Goal: Information Seeking & Learning: Learn about a topic

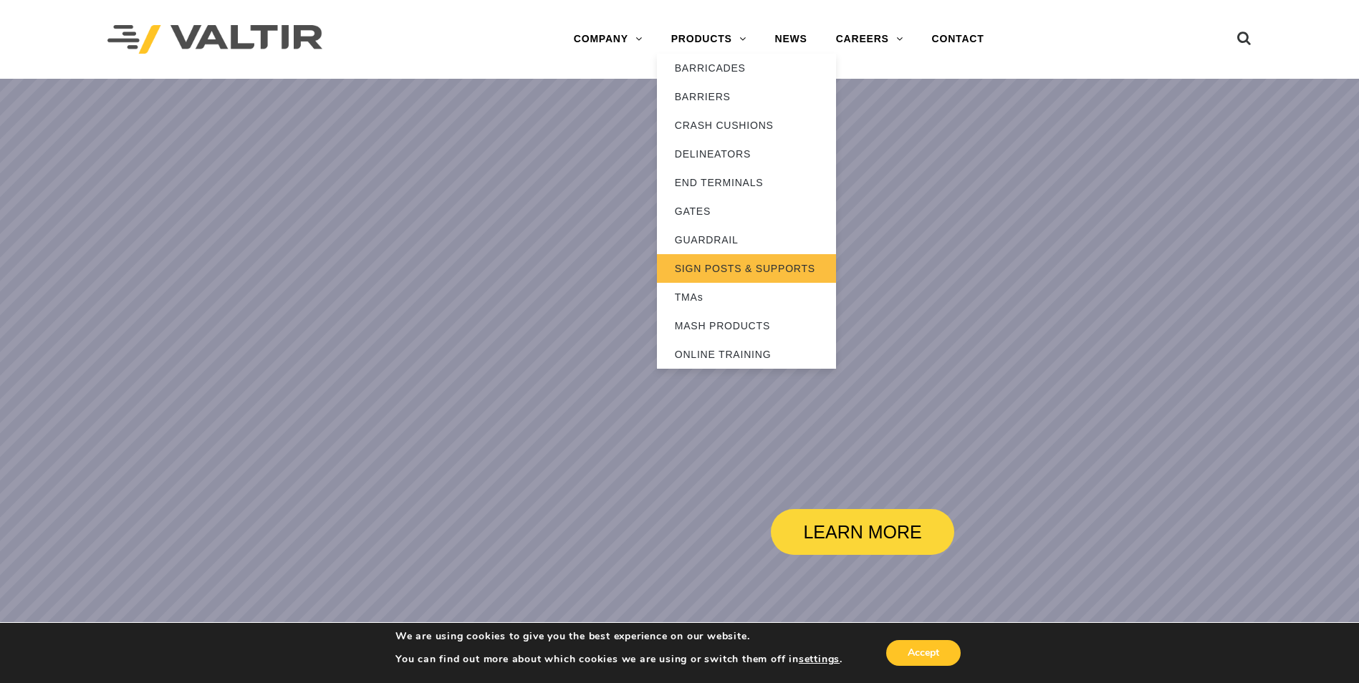
click at [727, 269] on link "SIGN POSTS & SUPPORTS" at bounding box center [746, 268] width 179 height 29
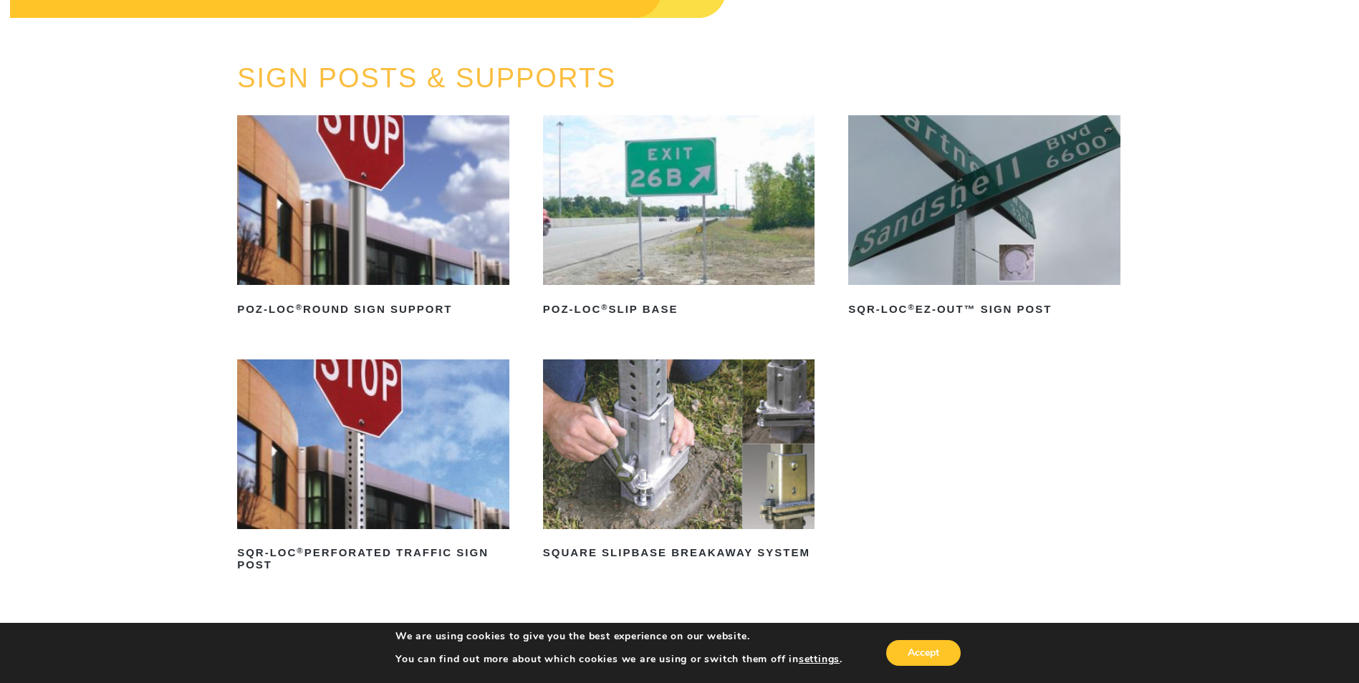
scroll to position [143, 0]
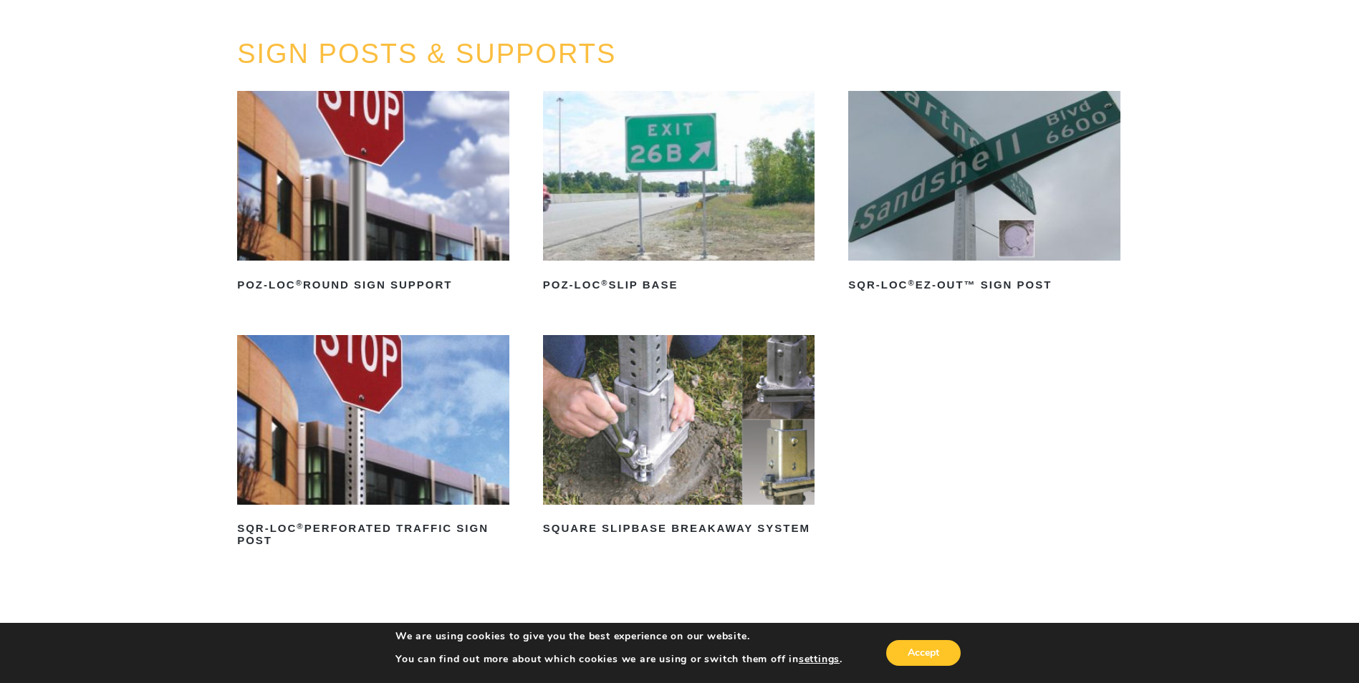
click at [463, 454] on img at bounding box center [373, 420] width 272 height 170
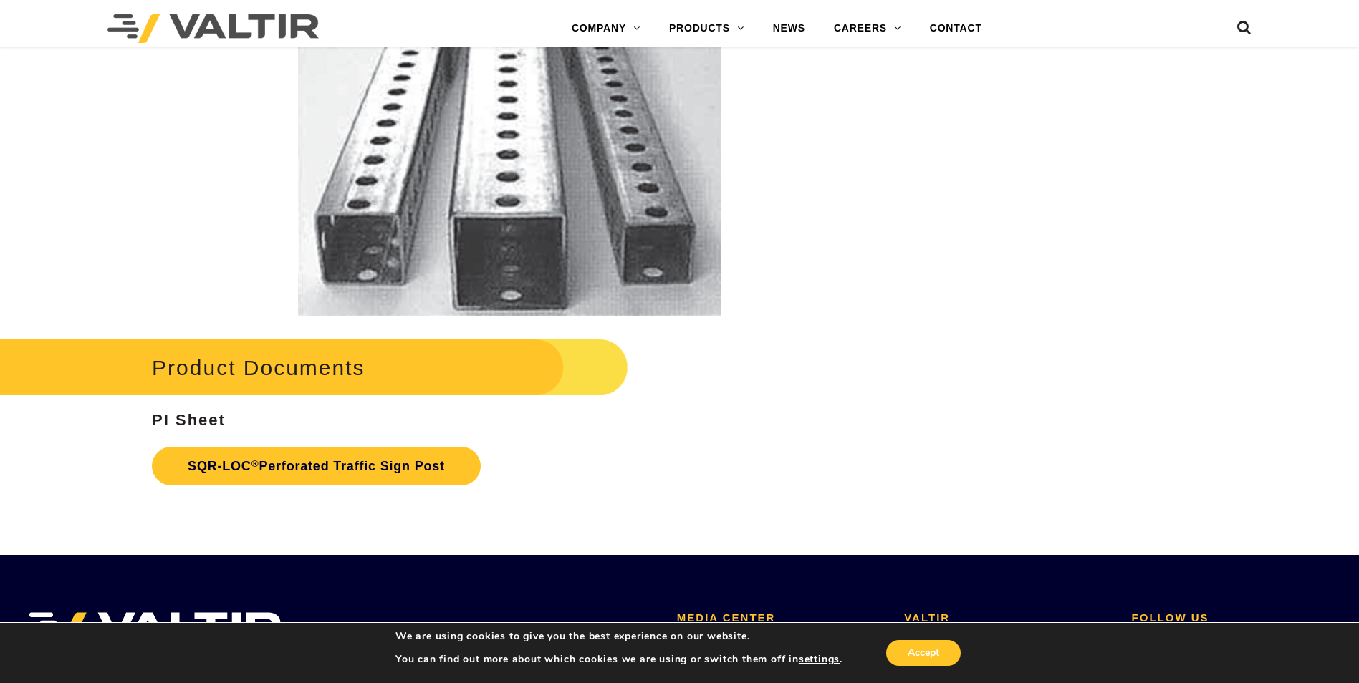
scroll to position [2579, 0]
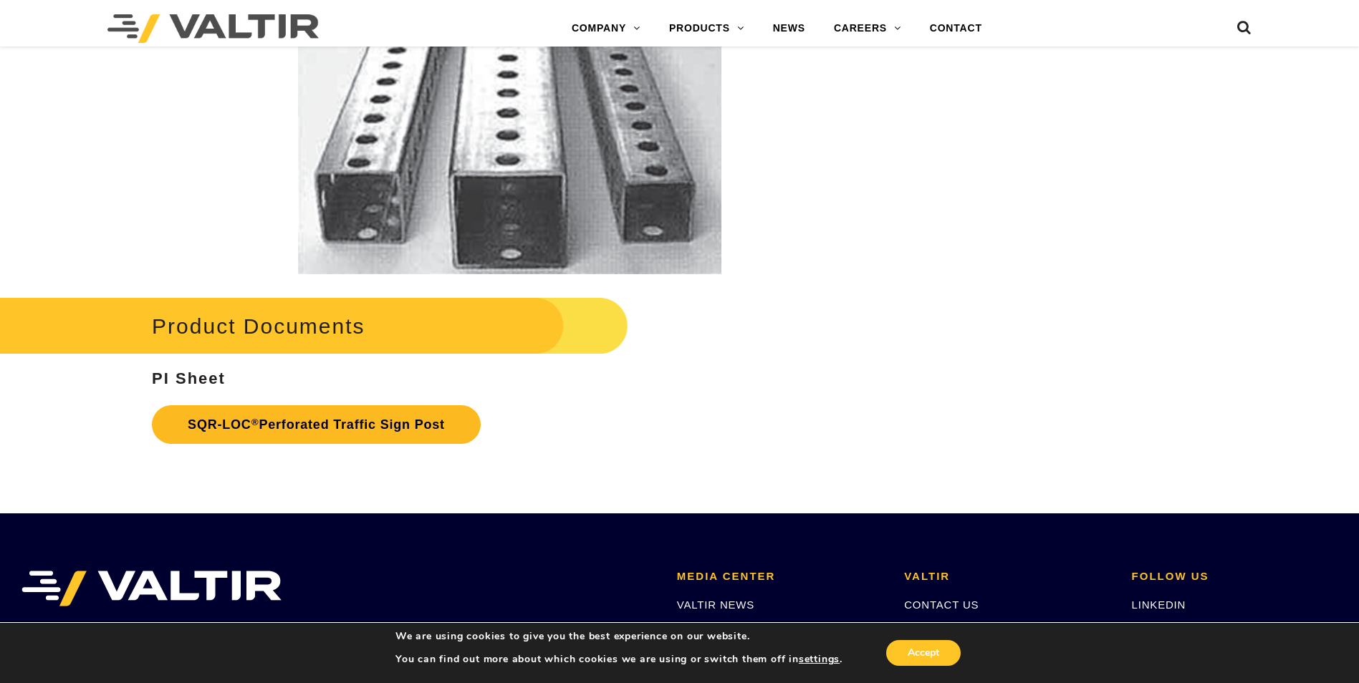
click at [333, 421] on link "SQR-LOC ® Perforated Traffic Sign Post" at bounding box center [316, 425] width 329 height 39
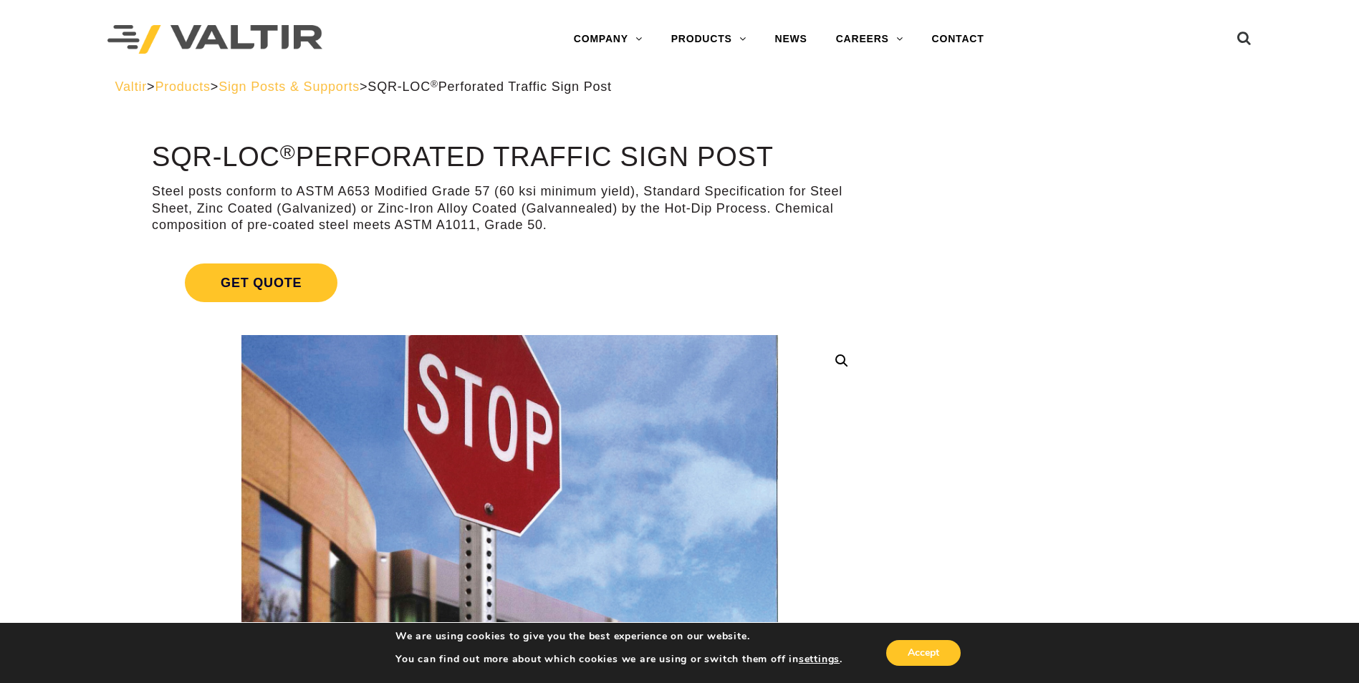
click at [292, 85] on span "Sign Posts & Supports" at bounding box center [289, 87] width 141 height 14
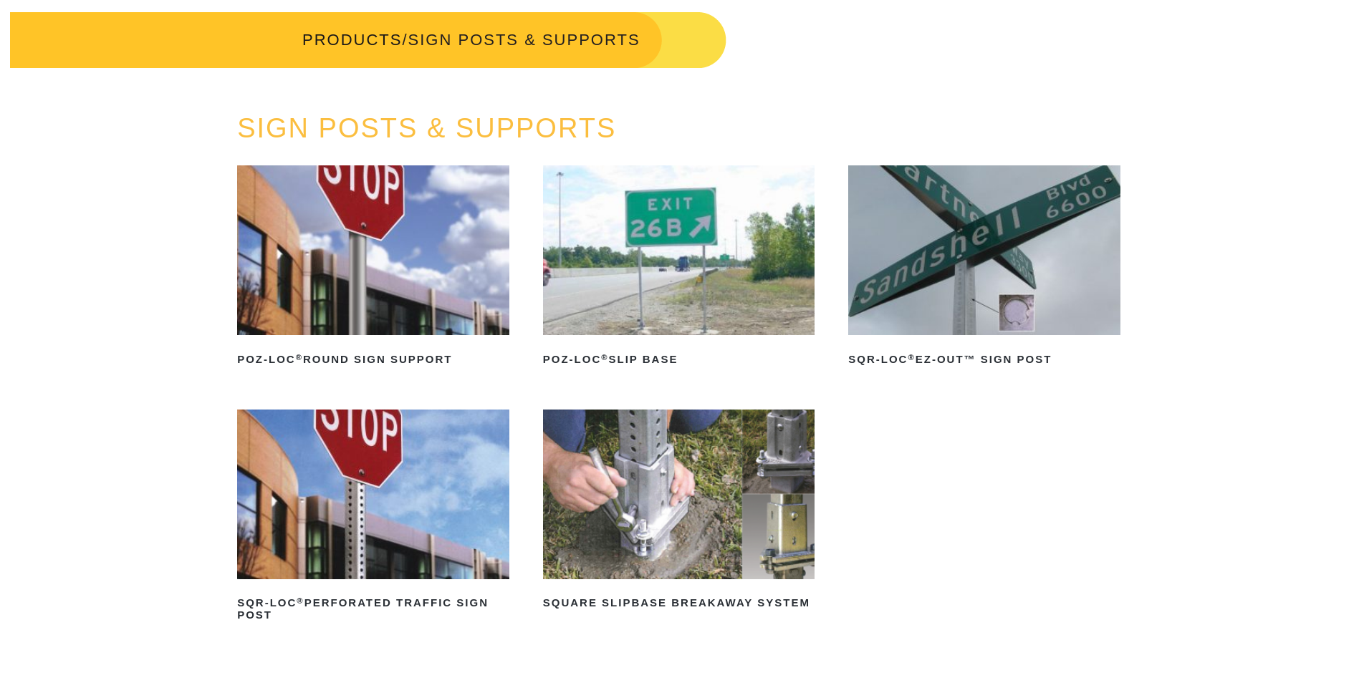
scroll to position [72, 0]
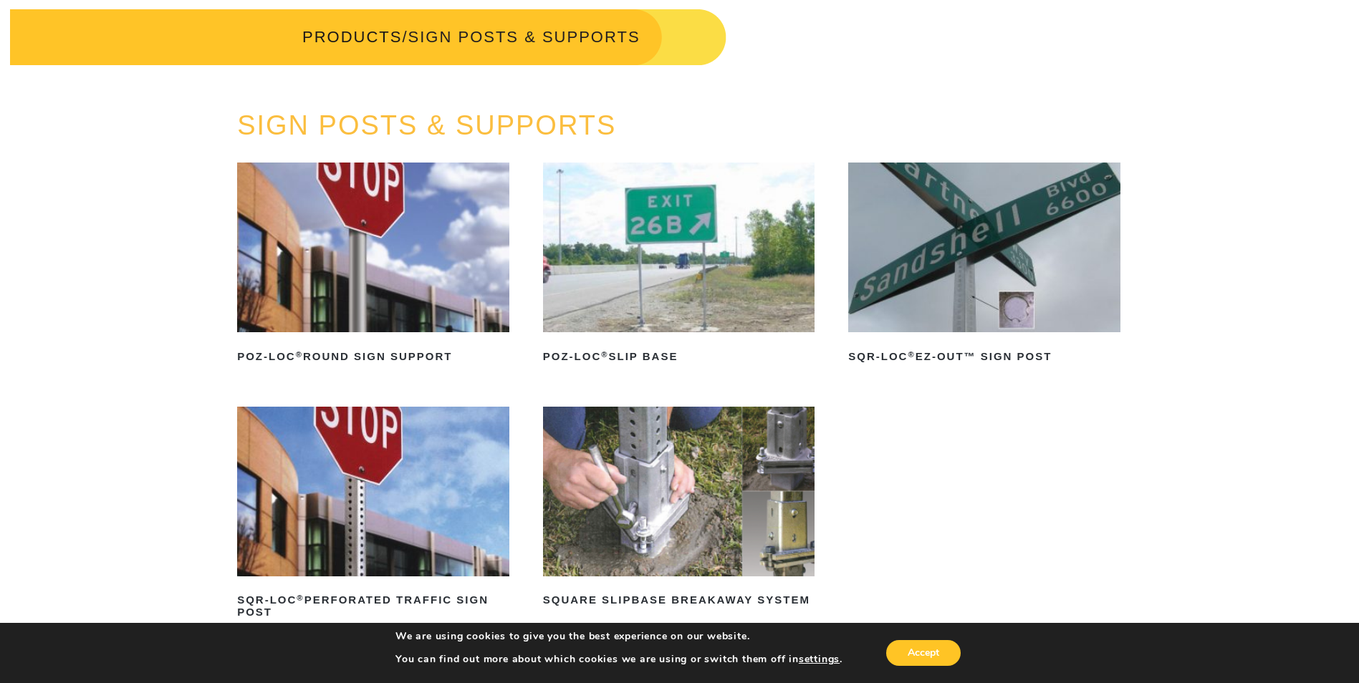
click at [938, 300] on img at bounding box center [984, 248] width 272 height 170
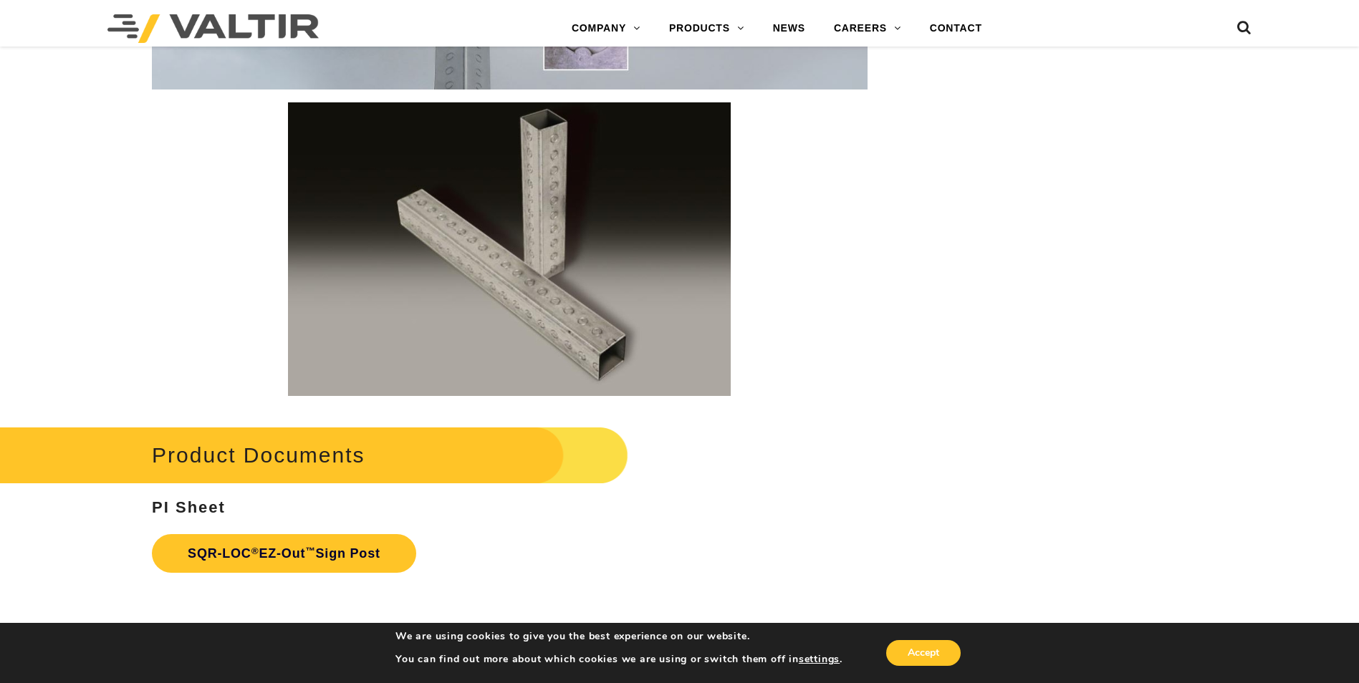
scroll to position [2078, 0]
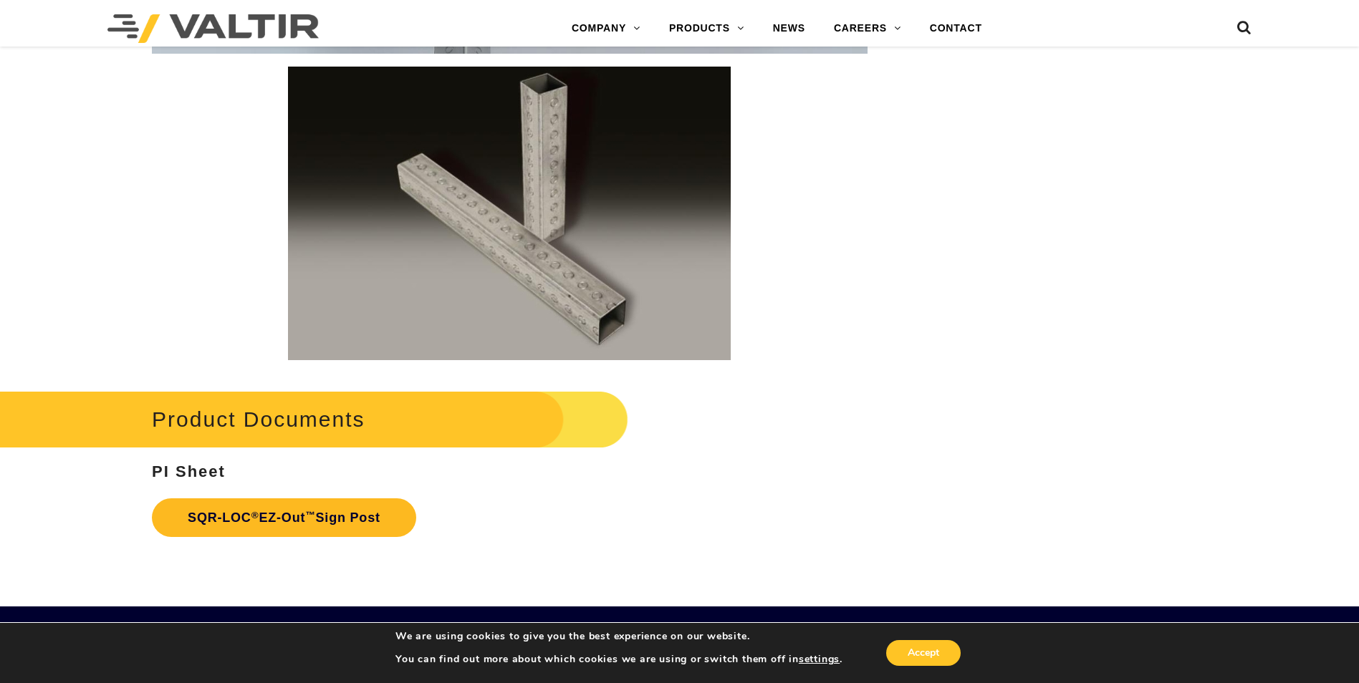
click at [399, 517] on link "SQR-LOC ® EZ-Out ™ Sign Post" at bounding box center [284, 518] width 264 height 39
